Goal: Find contact information

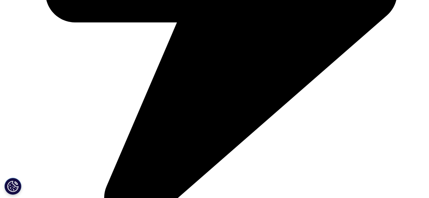
scroll to position [475, 0]
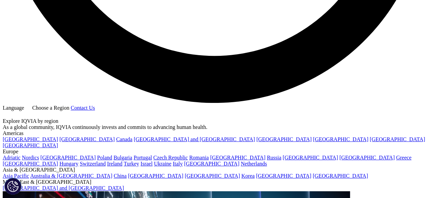
scroll to position [1197, 0]
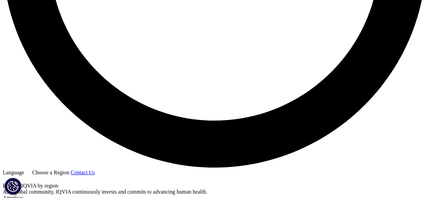
scroll to position [1110, 0]
